Goal: Information Seeking & Learning: Learn about a topic

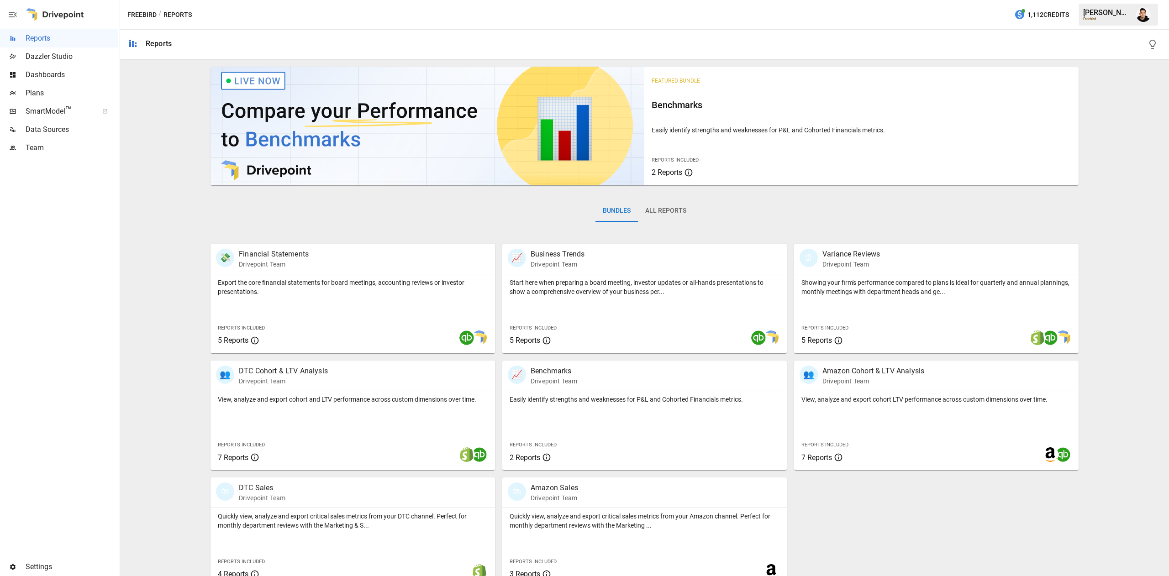
click at [84, 88] on span "Plans" at bounding box center [72, 93] width 92 height 11
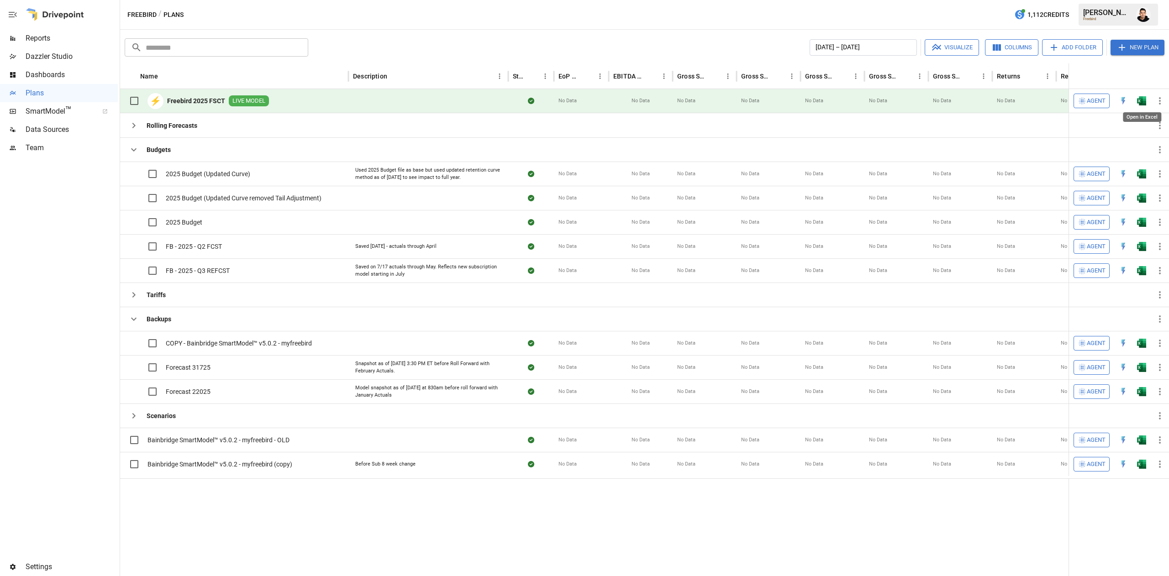
click at [1143, 100] on img "Open in Excel" at bounding box center [1141, 100] width 9 height 9
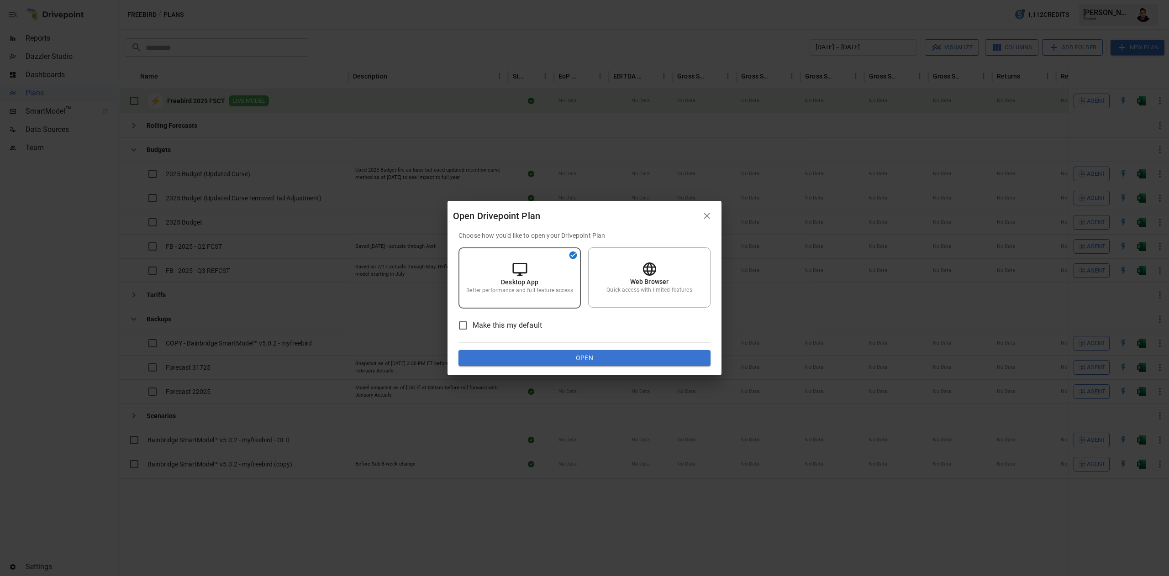
click at [589, 356] on button "Open" at bounding box center [584, 358] width 252 height 16
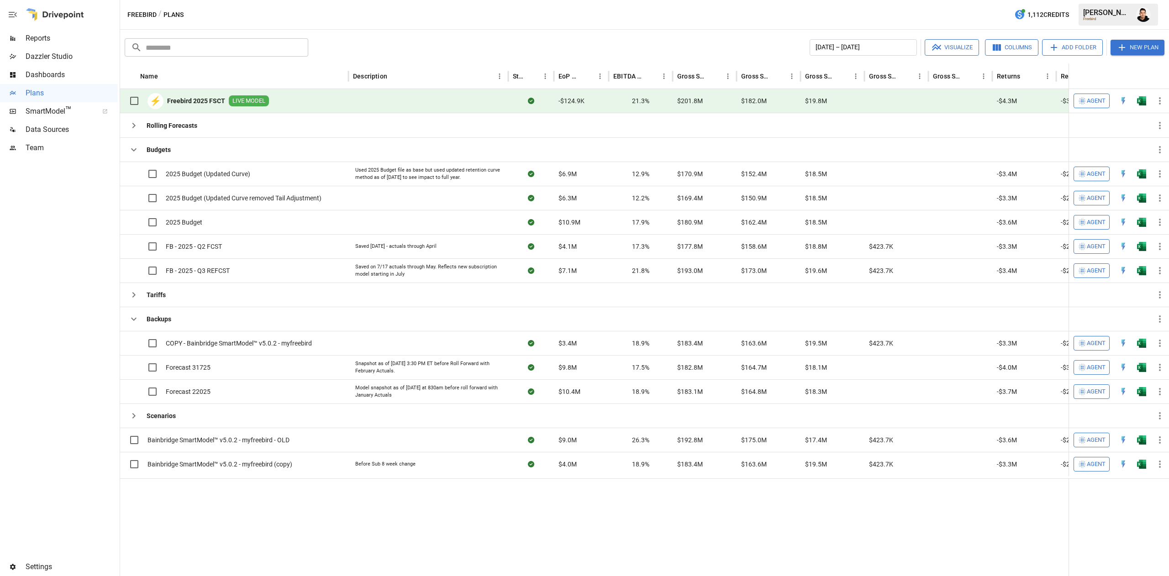
click at [68, 37] on span "Reports" at bounding box center [72, 38] width 92 height 11
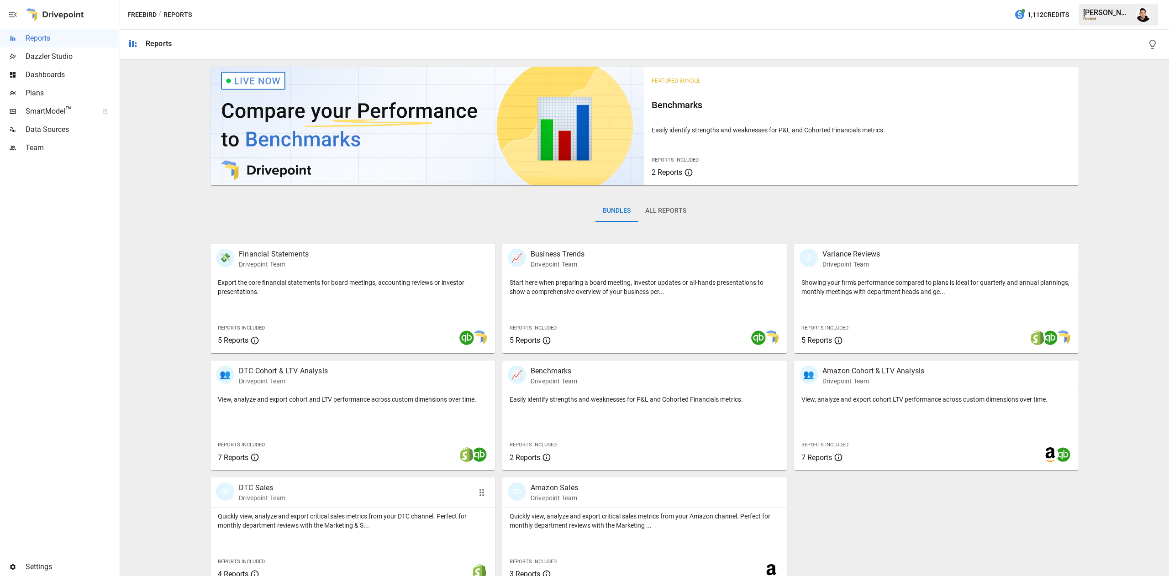
click at [364, 508] on div "🛍 DTC Sales Drivepoint Team Quickly view, analyze and export critical sales met…" at bounding box center [352, 533] width 284 height 110
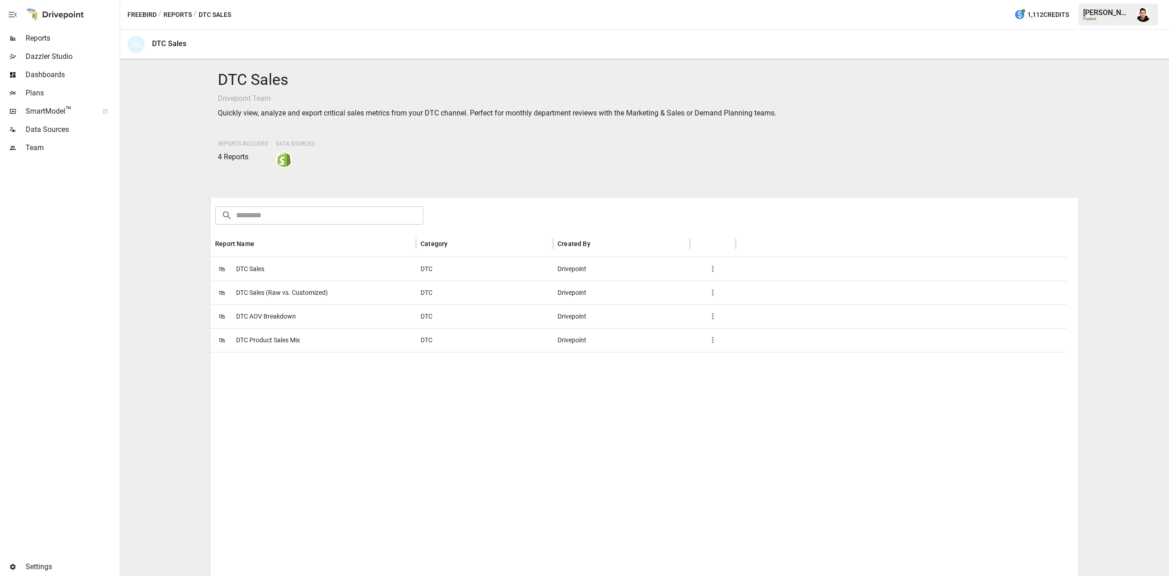
click at [296, 272] on div "🛍 DTC Sales" at bounding box center [312, 269] width 205 height 24
